Goal: Transaction & Acquisition: Obtain resource

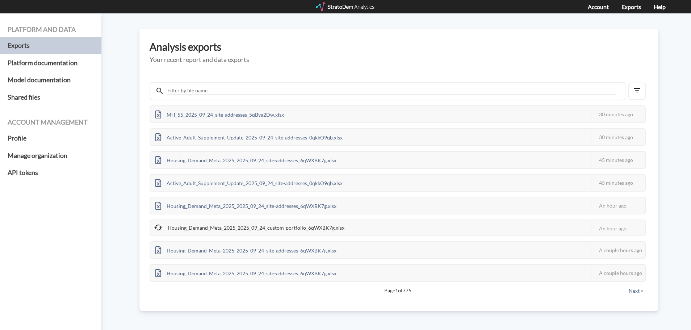
click at [353, 7] on div at bounding box center [346, 6] width 60 height 9
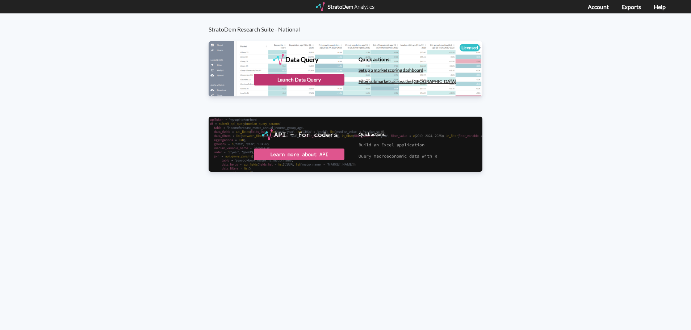
click at [300, 78] on div "Launch Data Query" at bounding box center [299, 80] width 91 height 12
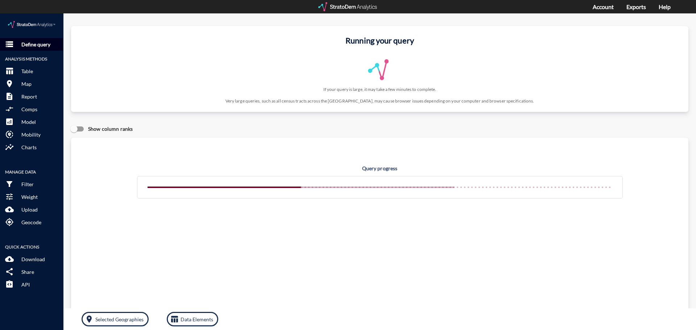
click button "storage Define query"
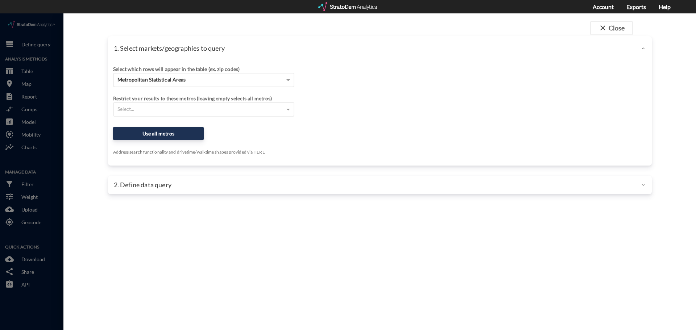
click span "Metropolitan Statistical Areas"
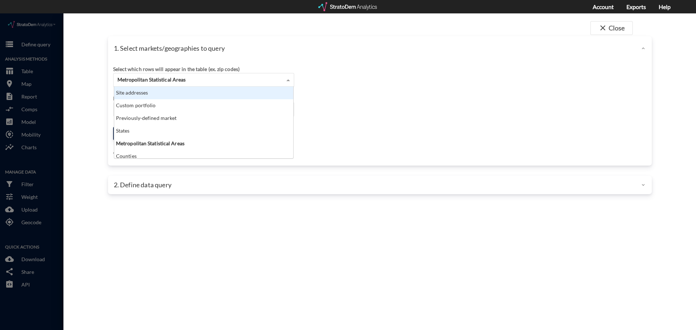
scroll to position [66, 175]
click div "Site addresses"
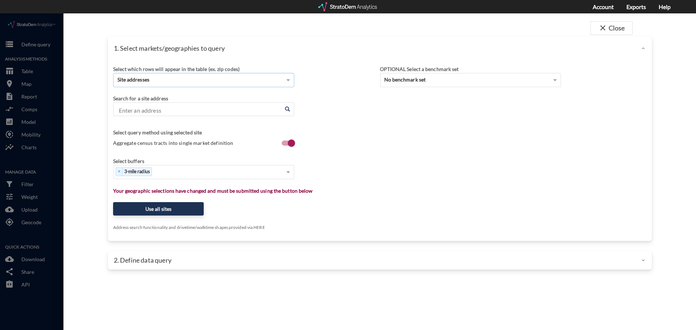
click input "Enter an address"
paste input "15621 Bovis Way, Fort Worth, TX"
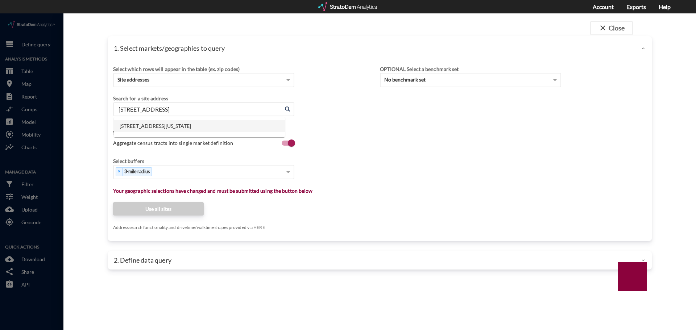
click li "15621 Bovis Way, Fort Worth, Texas"
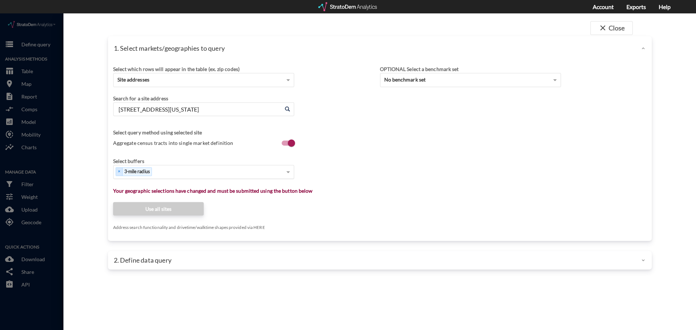
type input "15621 Bovis Way, Fort Worth, Texas"
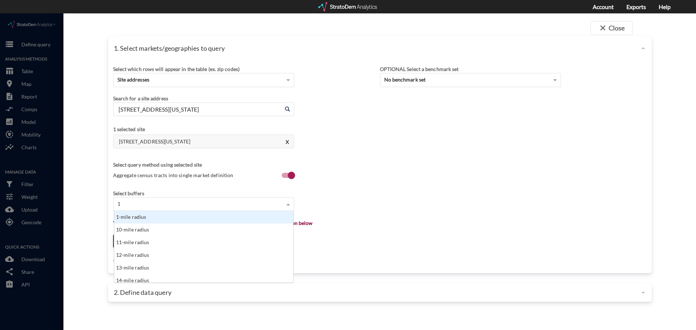
type input "1"
drag, startPoint x: 138, startPoint y: 197, endPoint x: 140, endPoint y: 200, distance: 3.9
click div "1 1 1-mile radius 10-mile radius 11-mile radius 12-mile radius 13-mile radius 1…"
click div "1-mile radius"
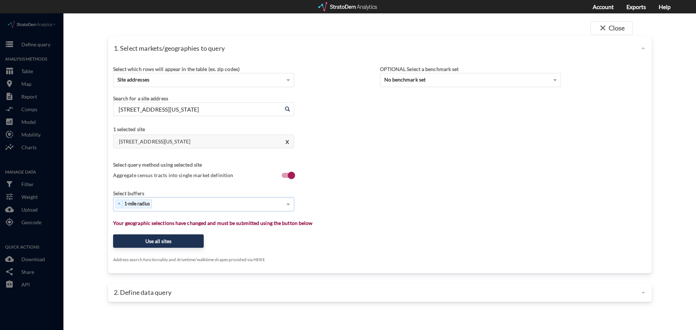
type input "3"
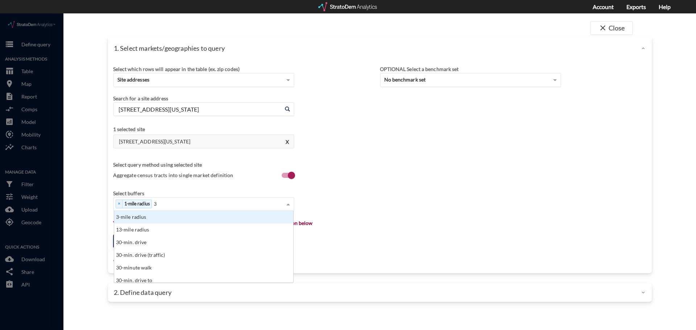
click div "13-mile radius"
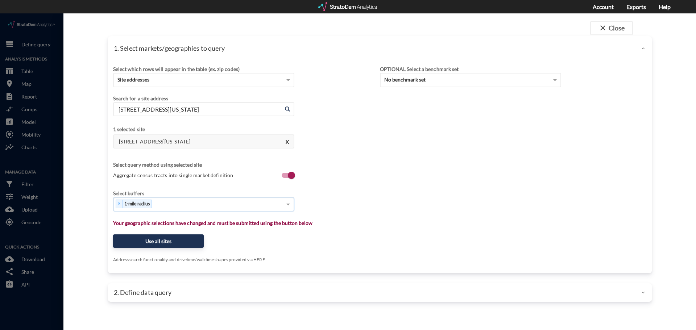
type input "3"
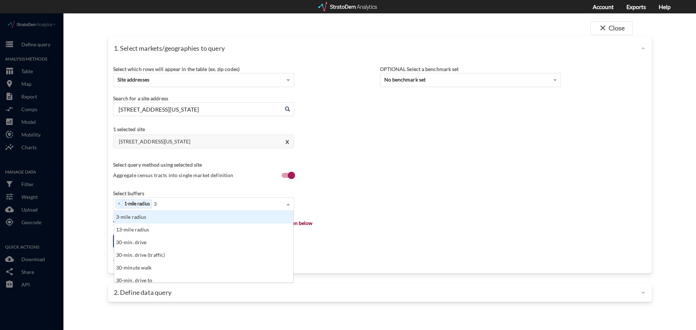
click div "3-mile radius"
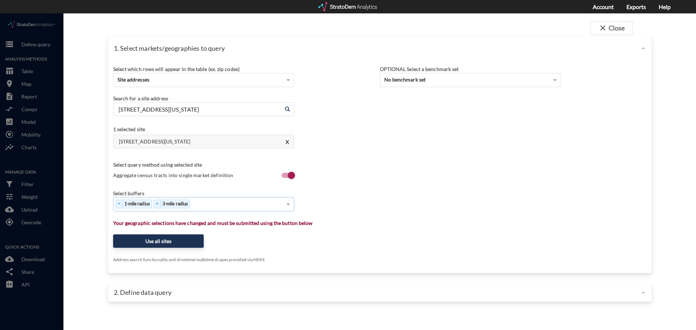
type input "5"
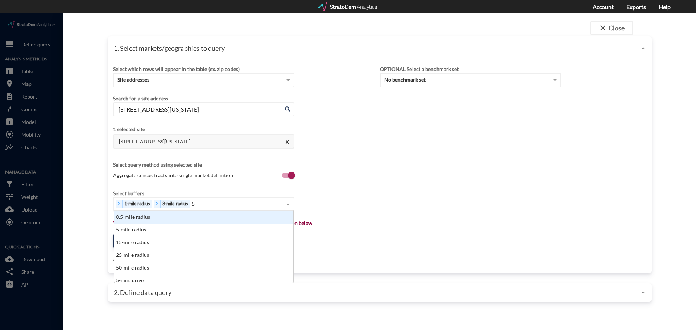
click div "0.5-mile radius"
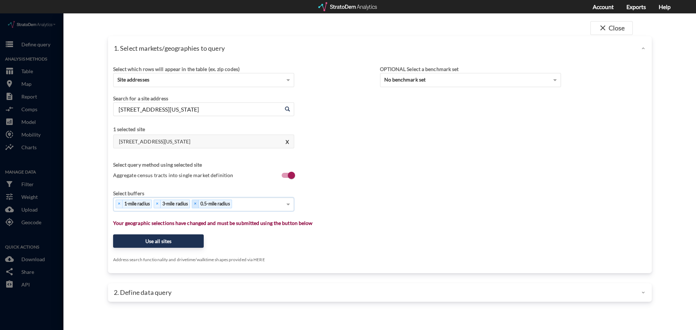
type input "5"
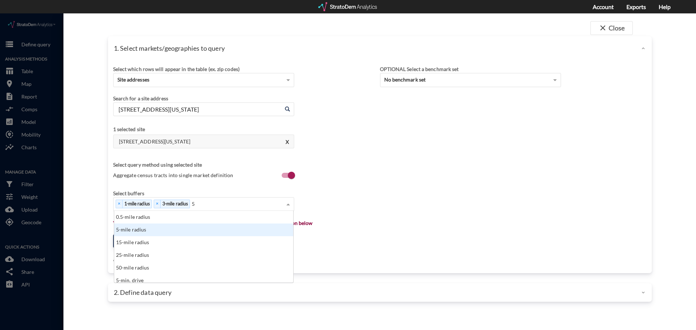
click div "5-mile radius"
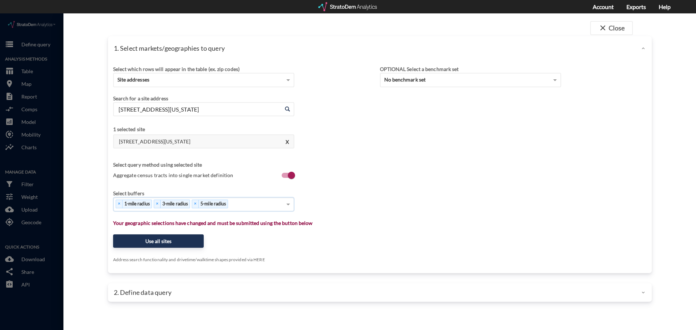
type input "1"
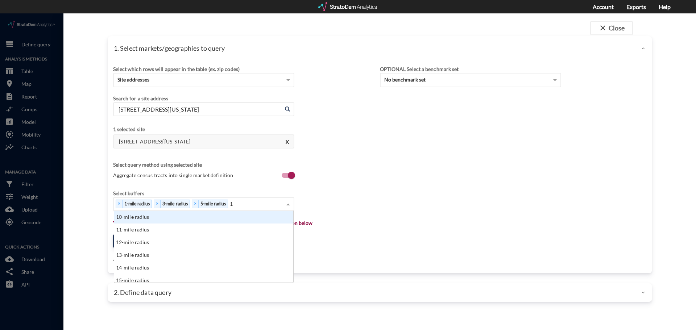
click div "10-mile radius"
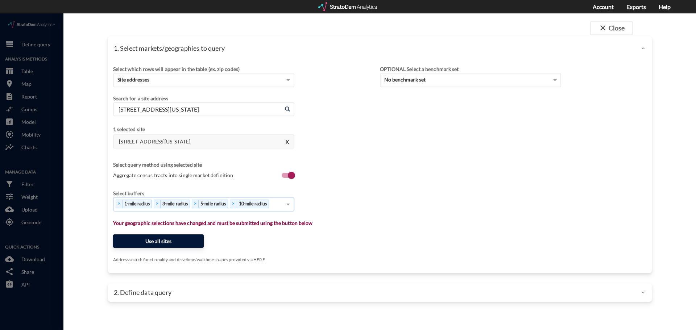
click button "Use all sites"
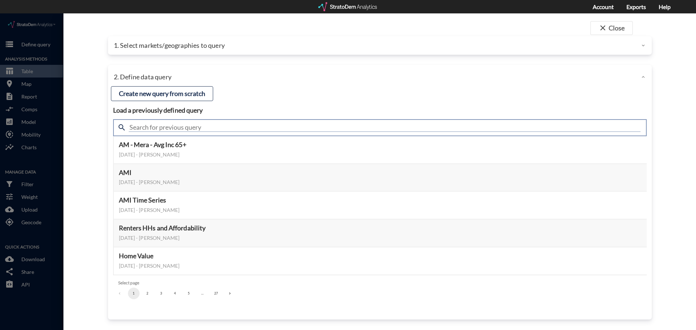
click input "text"
type input "housing"
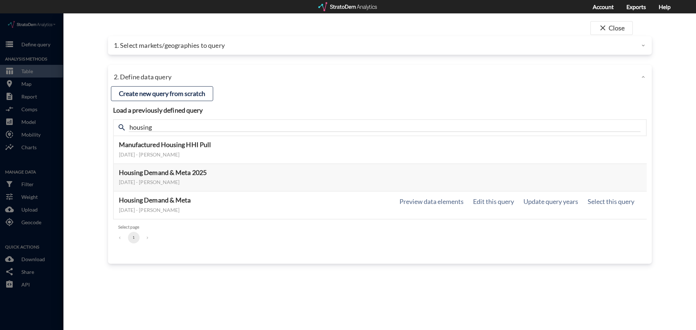
click div "Housing Demand & Meta March 18, 2024 - Lucas Wratschko Preview data elements Ed…"
click button "Select this query"
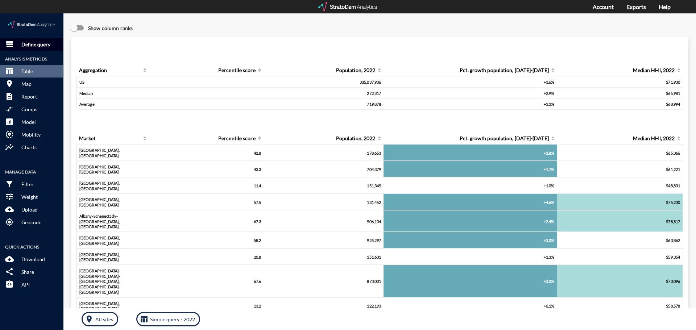
click p "Define query"
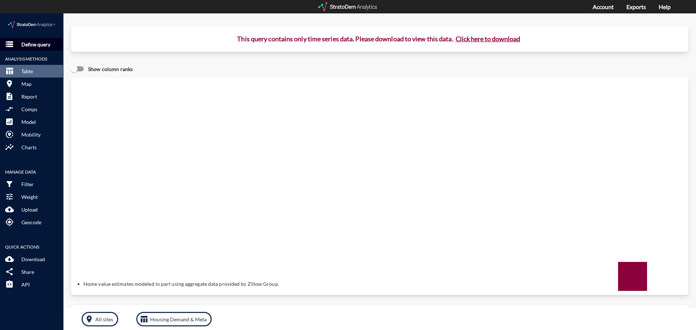
click span "storage"
click button "Click here to download"
click img
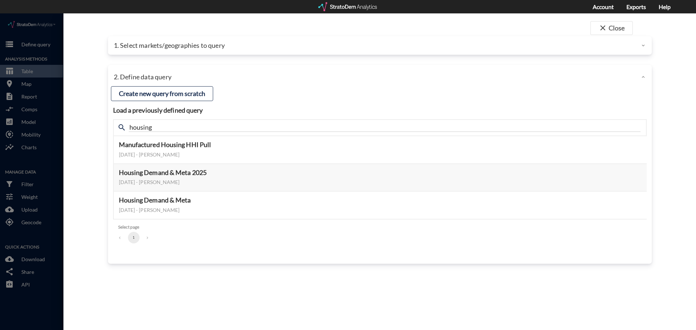
click p "1. Select markets/geographies to query"
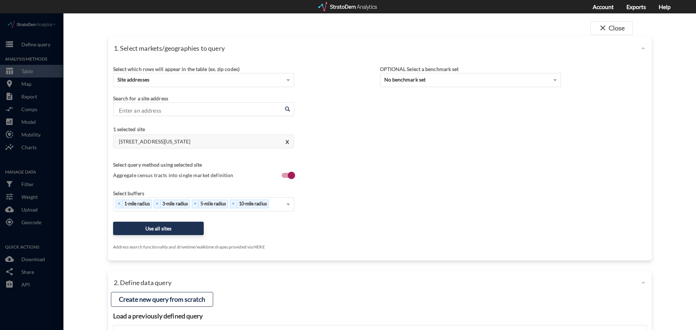
click p "1. Select markets/geographies to query"
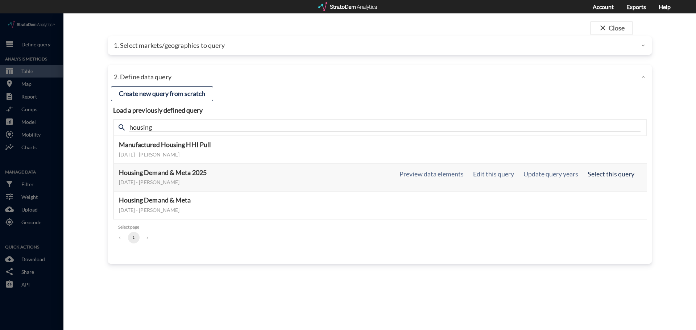
click button "Select this query"
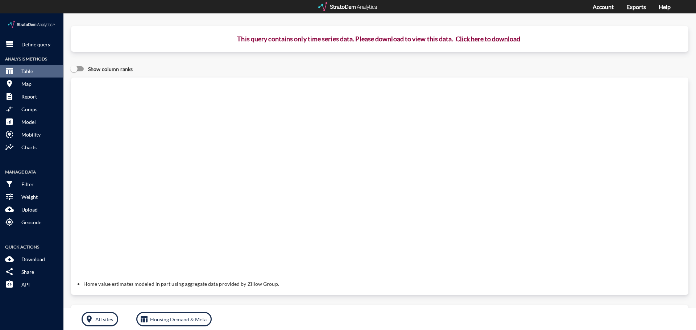
click button "Click here to download"
click at [634, 8] on link "Exports" at bounding box center [636, 6] width 20 height 7
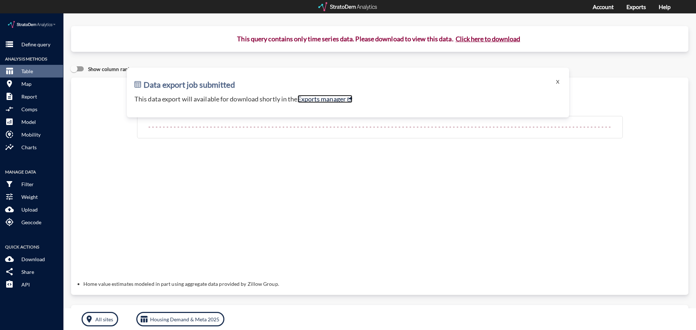
click link "Exports manager"
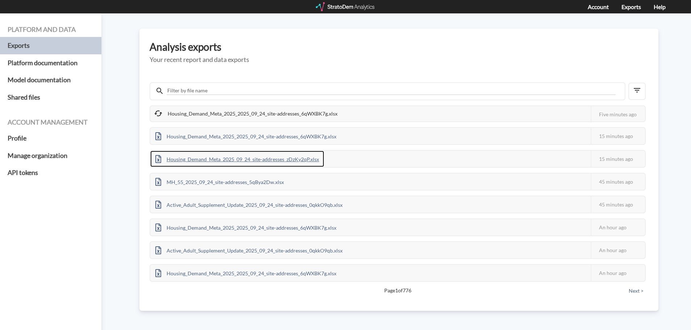
click at [214, 160] on div "Housing_Demand_Meta_2025_09_24_site-addresses_zDzKy2qP.xlsx" at bounding box center [237, 159] width 174 height 16
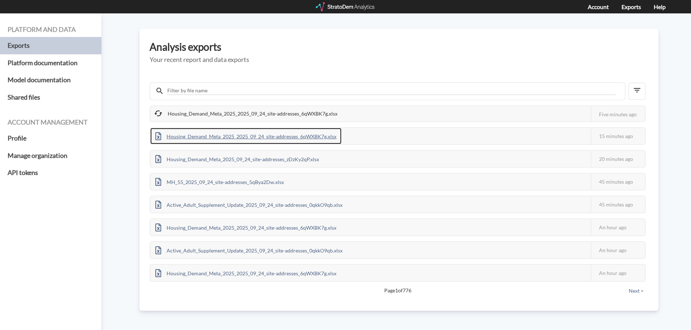
click at [273, 139] on div "Housing_Demand_Meta_2025_2025_09_24_site-addresses_6qWXBK7g.xlsx" at bounding box center [245, 136] width 191 height 16
